Goal: Task Accomplishment & Management: Complete application form

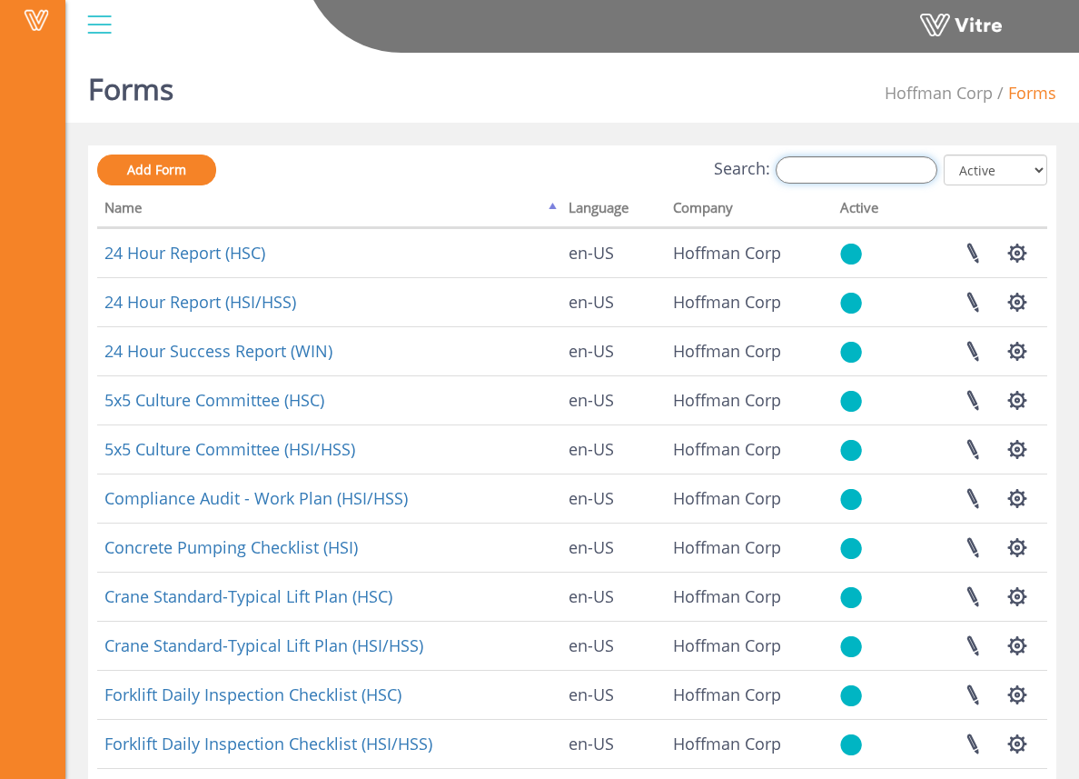
click at [870, 165] on input "Search:" at bounding box center [857, 169] width 162 height 27
type input "s"
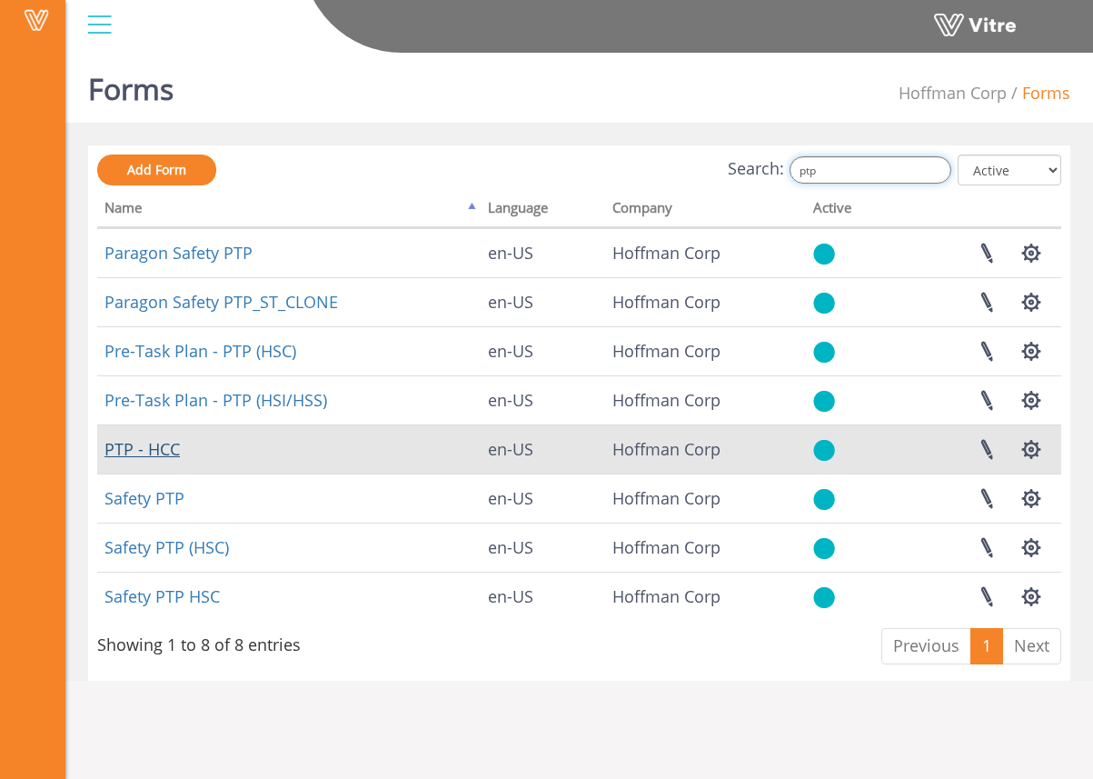
type input "ptp"
click at [158, 441] on link "PTP - HCC" at bounding box center [141, 449] width 75 height 22
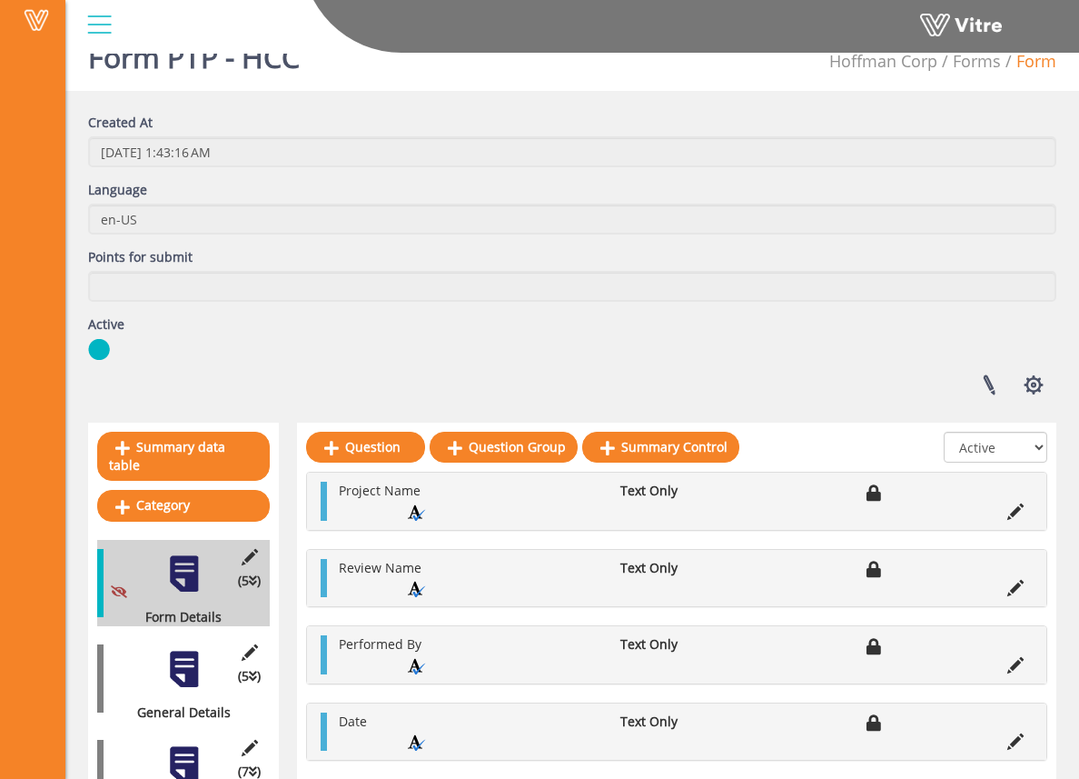
scroll to position [147, 0]
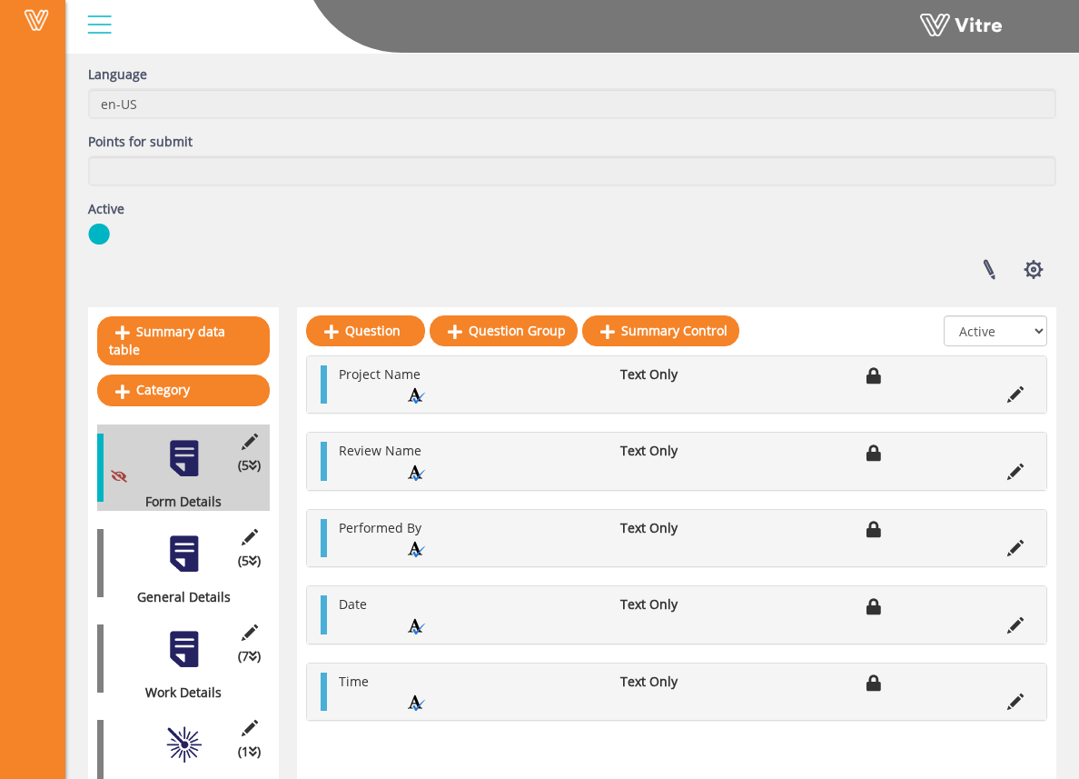
click at [181, 629] on div at bounding box center [184, 649] width 41 height 41
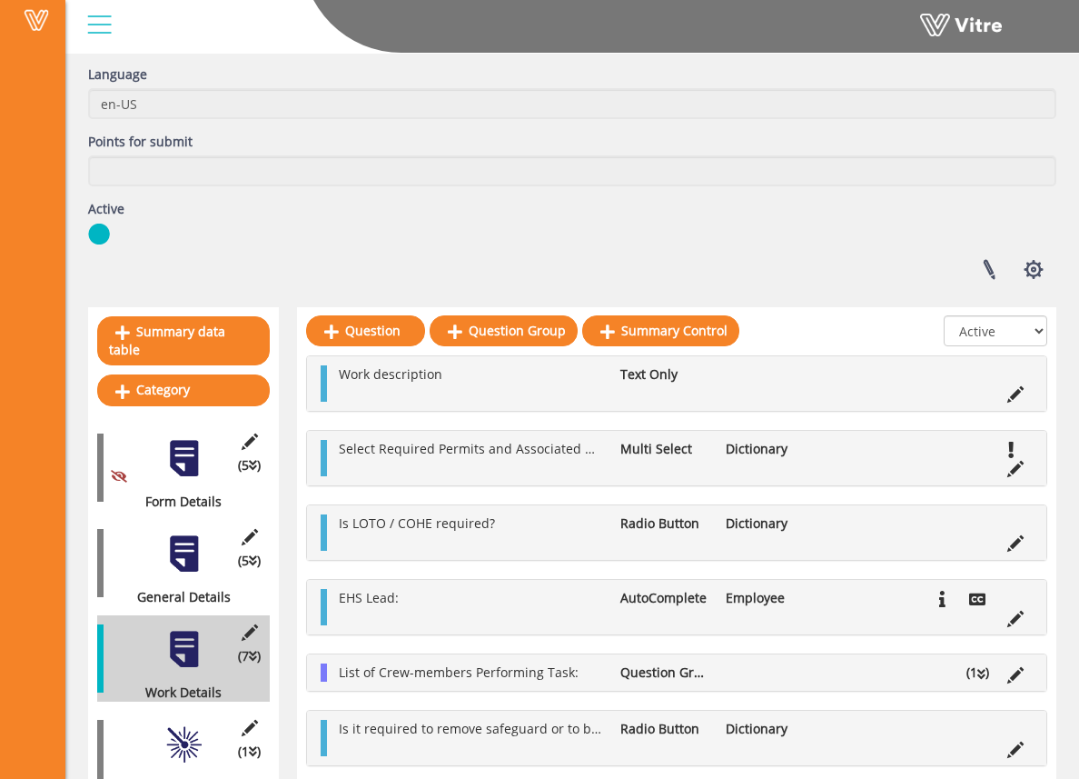
click at [187, 533] on div at bounding box center [184, 553] width 41 height 41
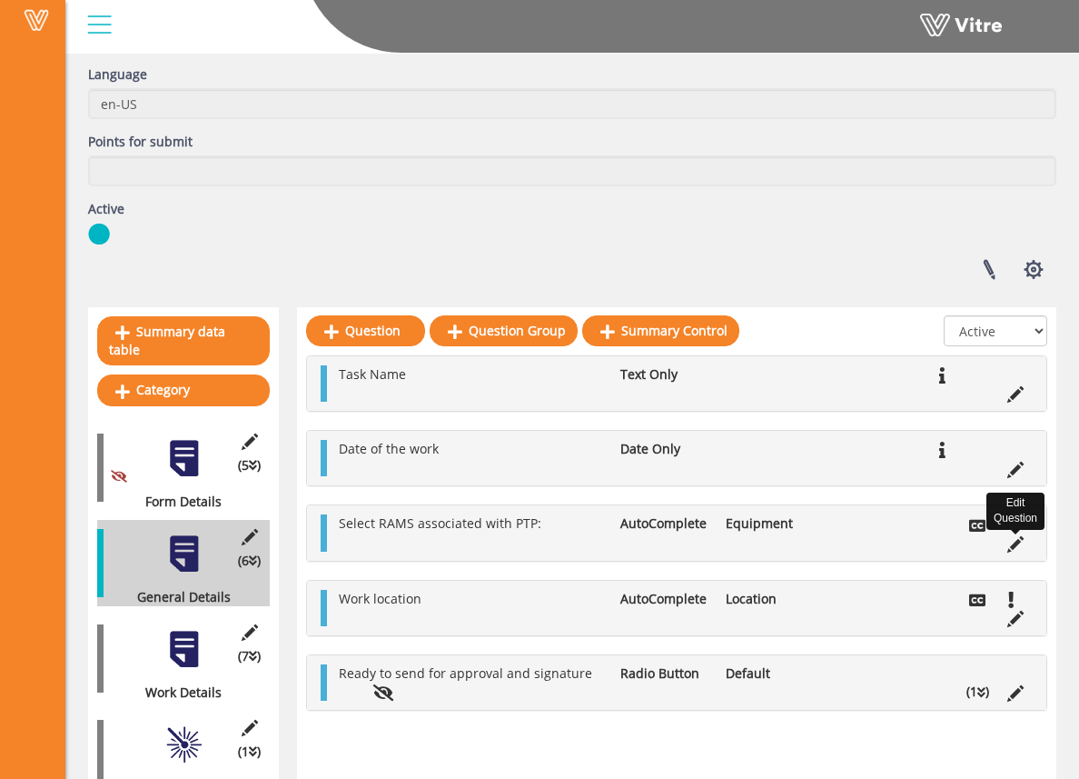
click at [1015, 536] on icon at bounding box center [1016, 544] width 16 height 16
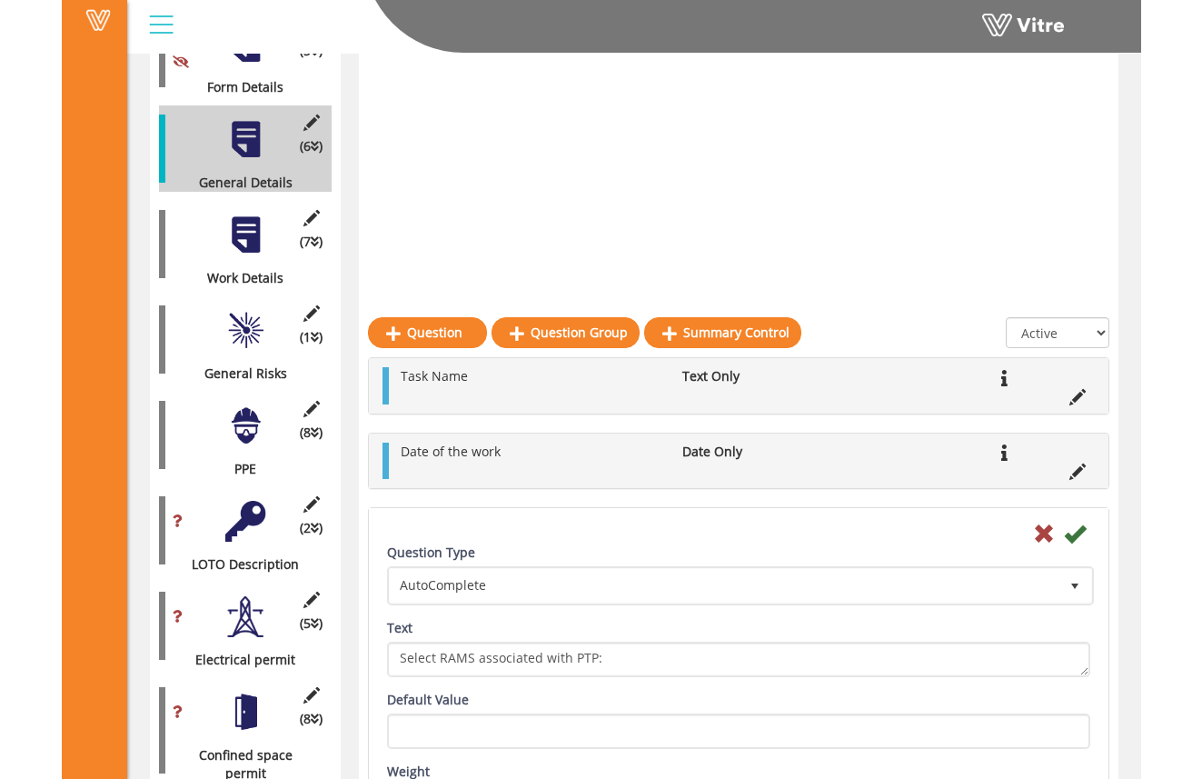
scroll to position [574, 0]
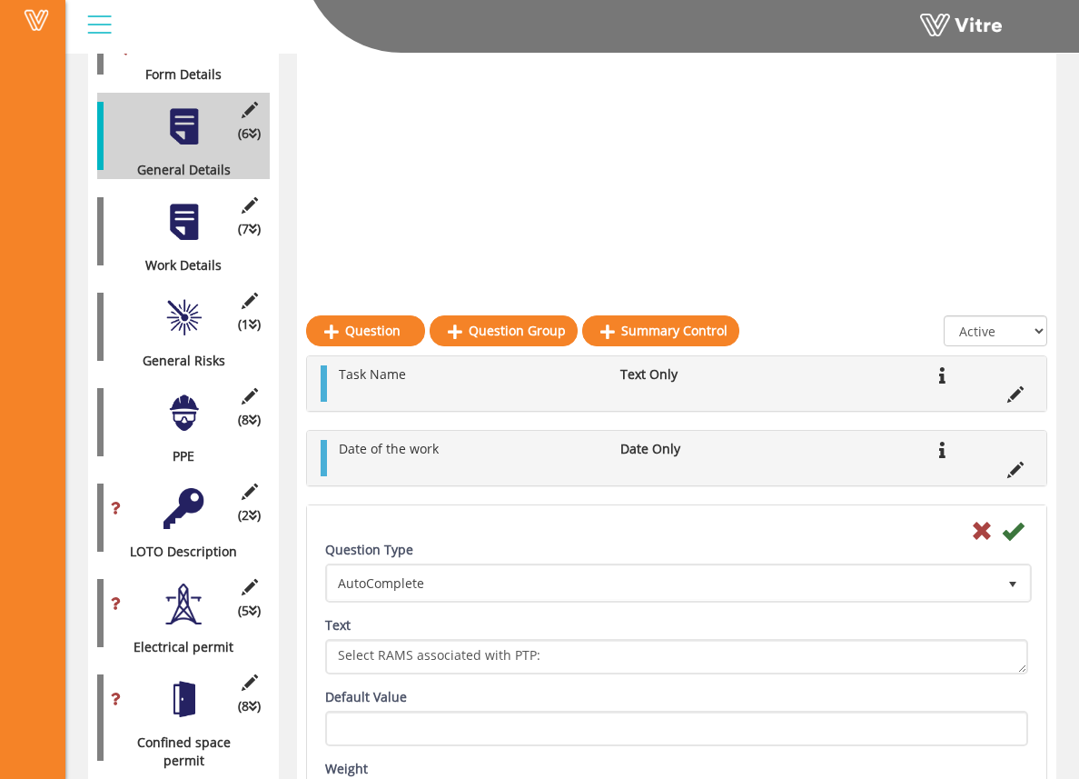
click at [1018, 520] on icon at bounding box center [1013, 531] width 22 height 22
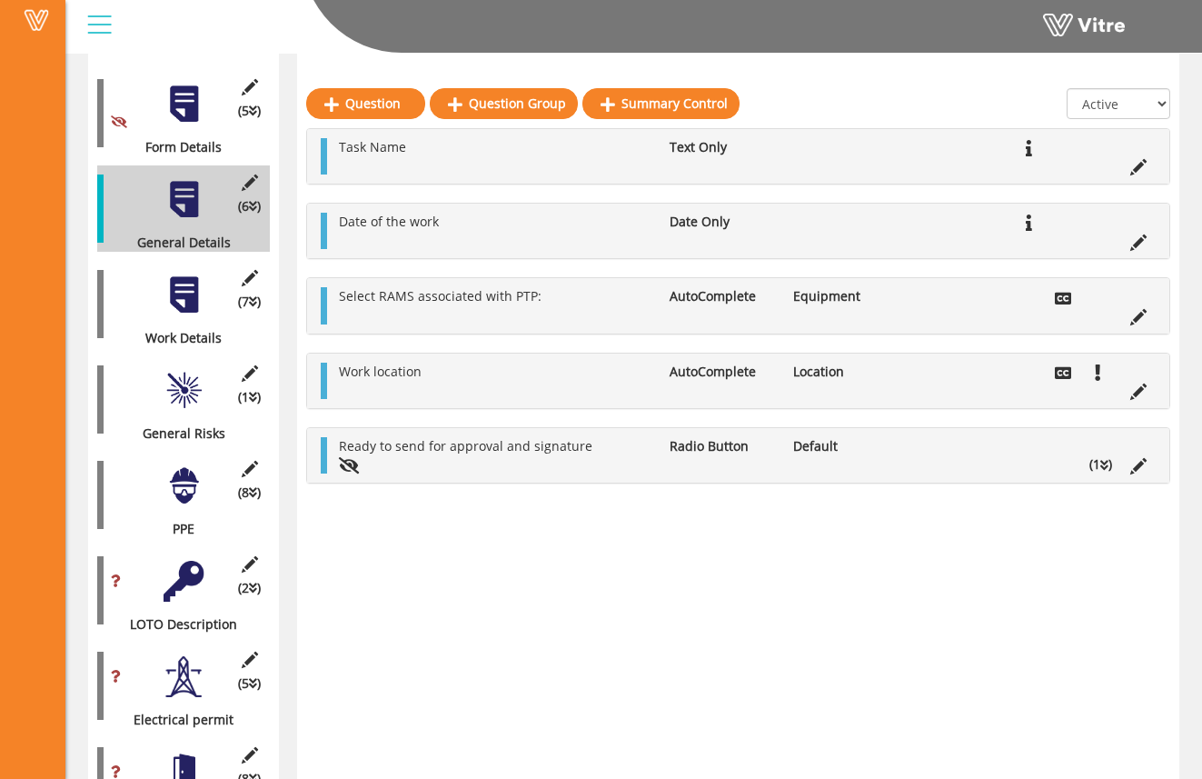
scroll to position [275, 0]
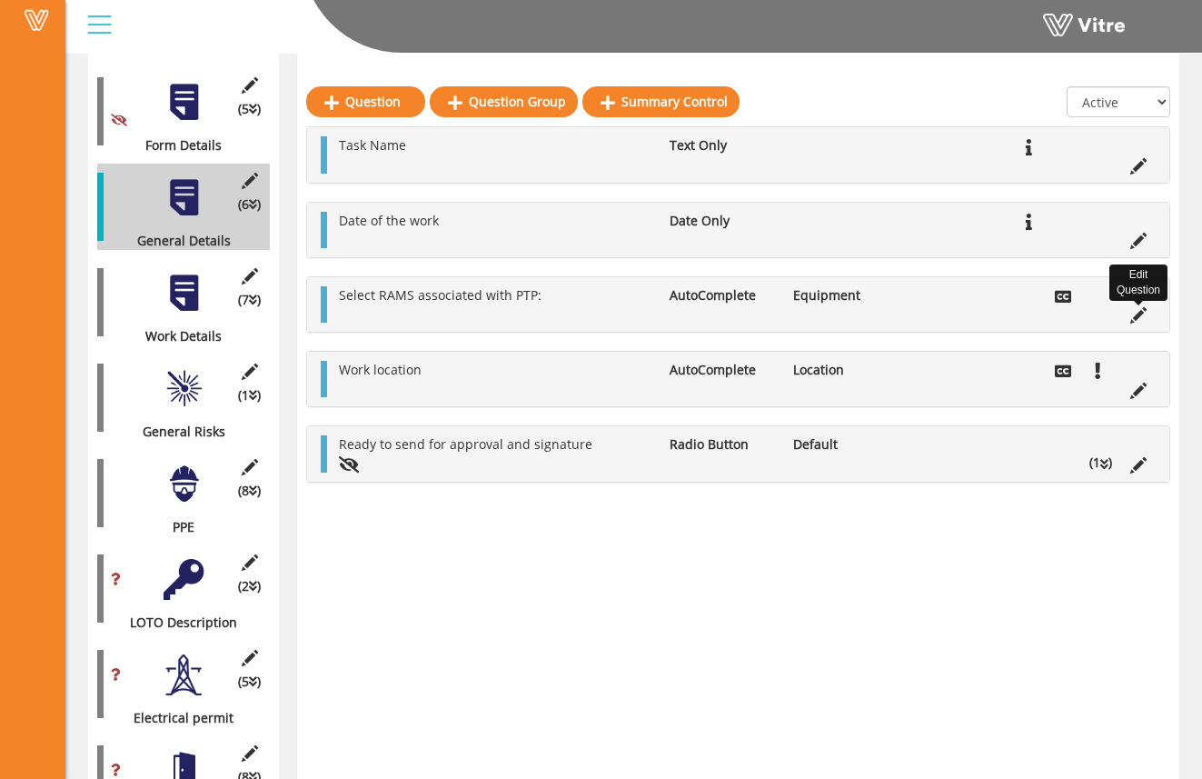
click at [1092, 317] on icon at bounding box center [1138, 315] width 16 height 16
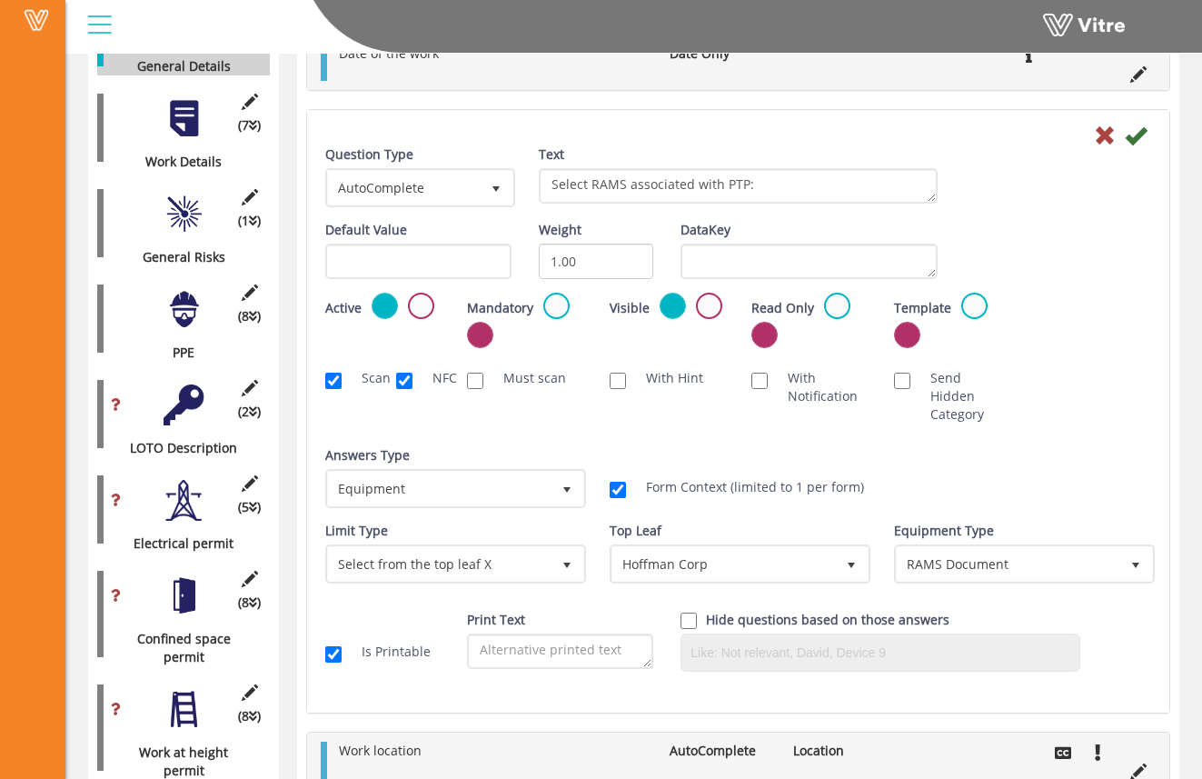
scroll to position [484, 0]
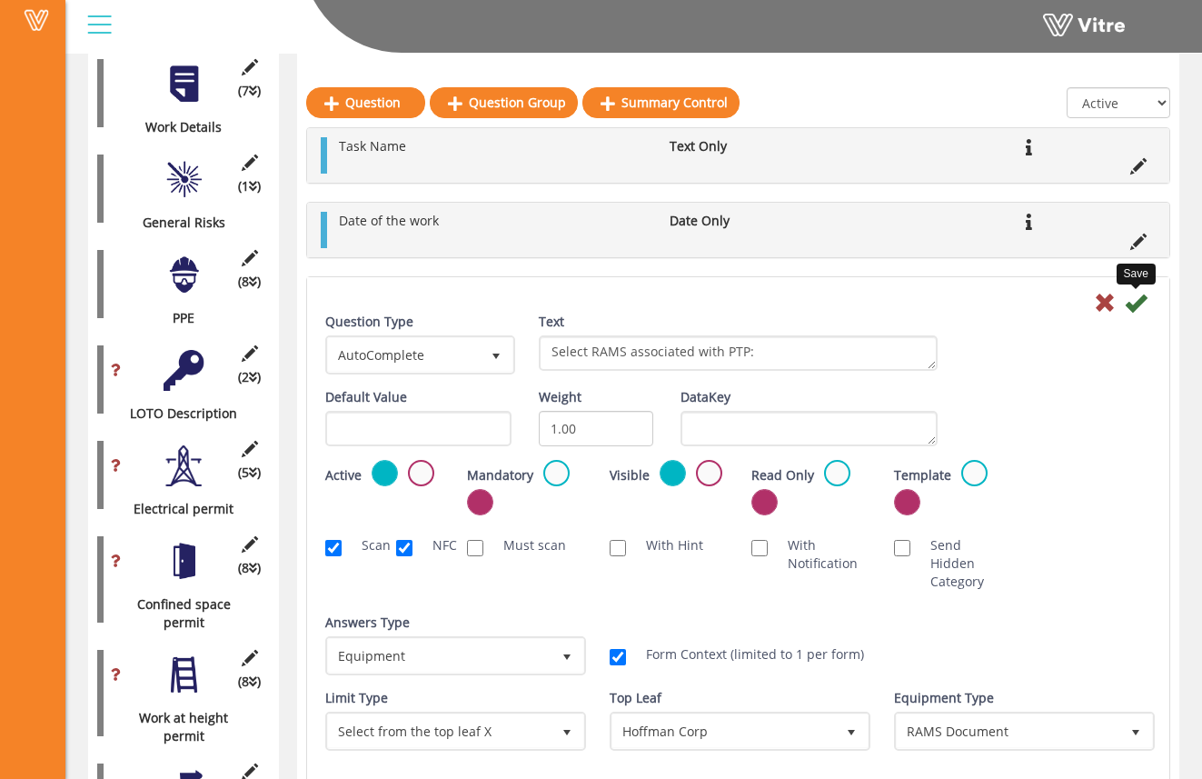
click at [1092, 306] on icon at bounding box center [1136, 303] width 22 height 22
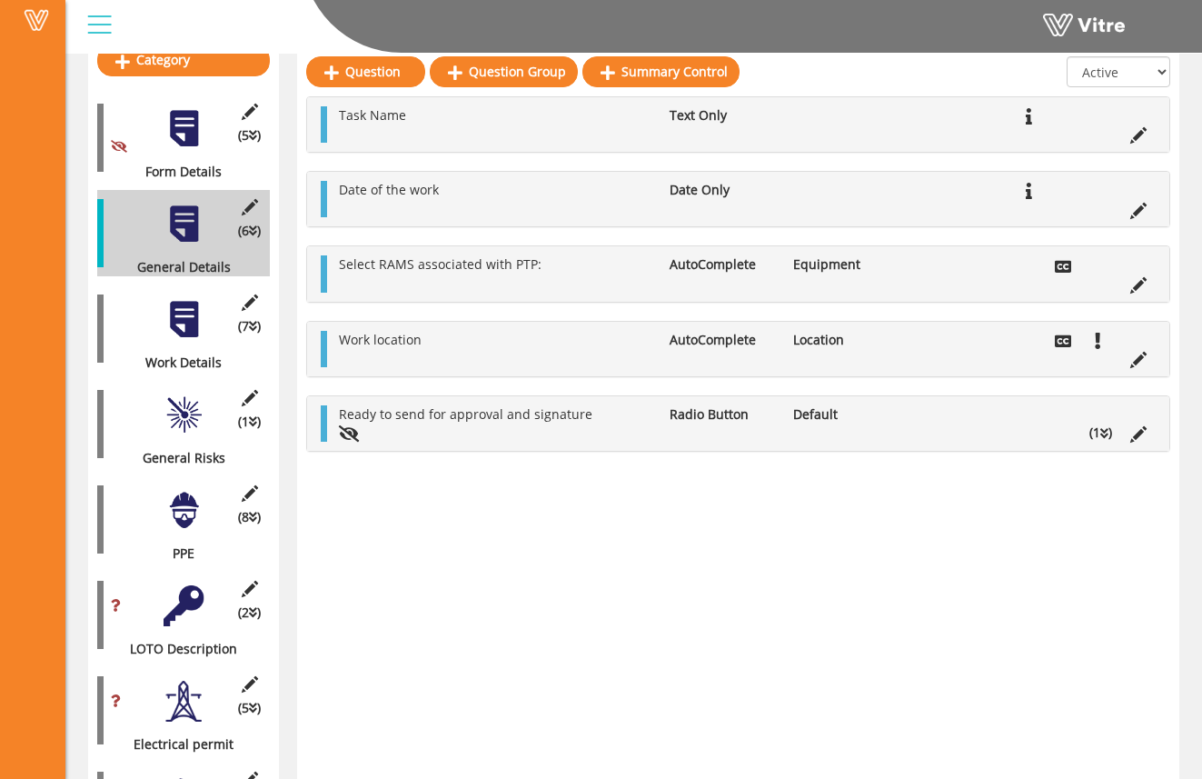
scroll to position [0, 0]
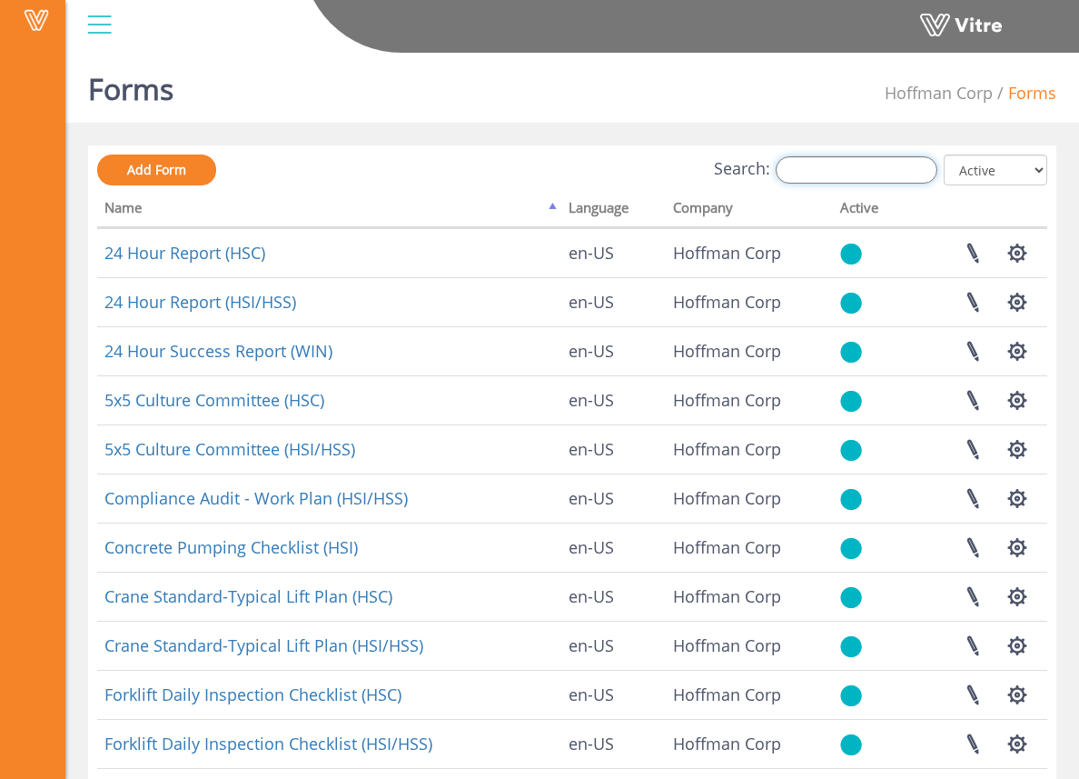
click at [840, 168] on input "Search:" at bounding box center [857, 169] width 162 height 27
type input "p"
type input "s"
type input "ptp"
